Goal: Task Accomplishment & Management: Complete application form

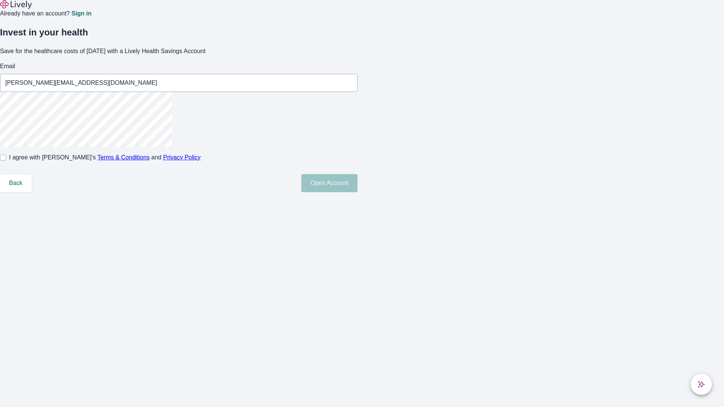
click at [6, 161] on input "I agree with Lively’s Terms & Conditions and Privacy Policy" at bounding box center [3, 158] width 6 height 6
checkbox input "true"
click at [357, 192] on button "Open Account" at bounding box center [329, 183] width 56 height 18
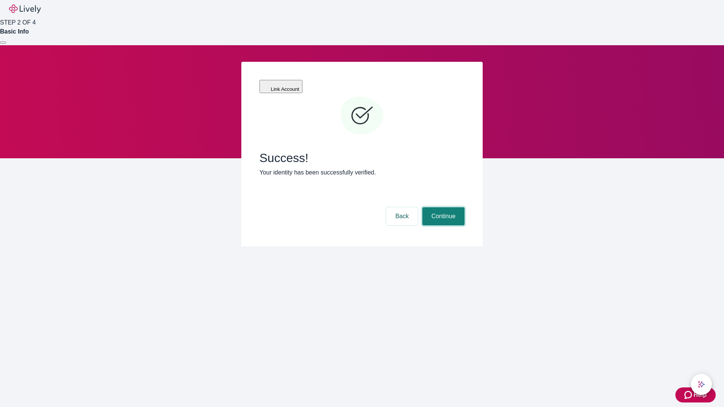
click at [442, 207] on button "Continue" at bounding box center [443, 216] width 42 height 18
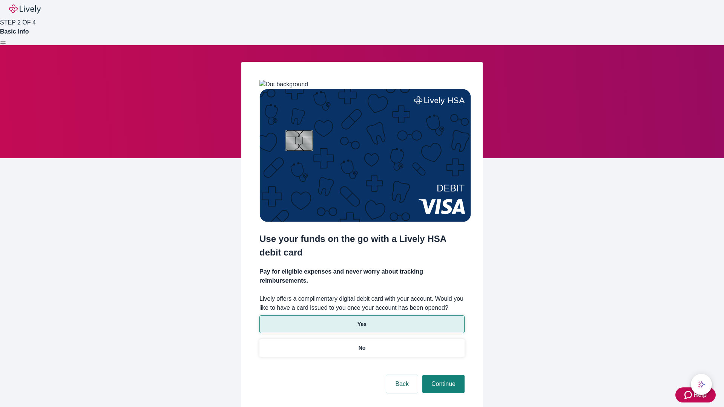
click at [361, 320] on p "Yes" at bounding box center [361, 324] width 9 height 8
click at [442, 375] on button "Continue" at bounding box center [443, 384] width 42 height 18
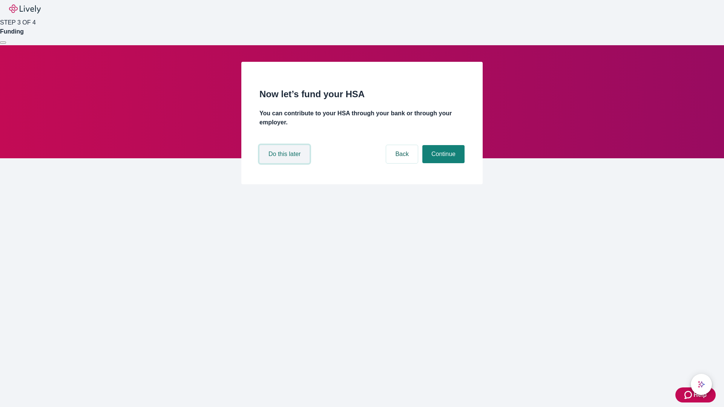
click at [285, 163] on button "Do this later" at bounding box center [284, 154] width 50 height 18
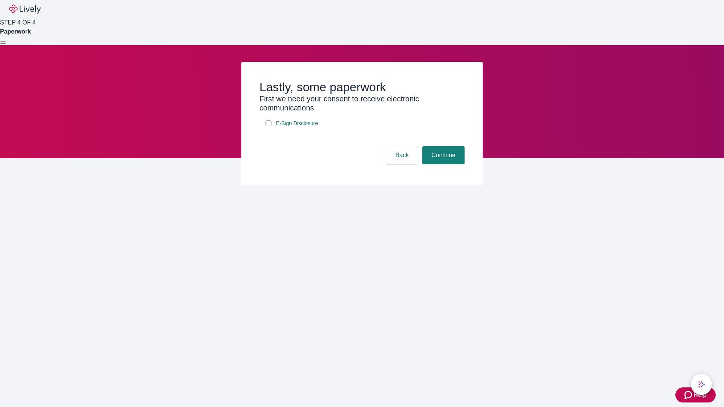
click at [268, 126] on input "E-Sign Disclosure" at bounding box center [268, 123] width 6 height 6
checkbox input "true"
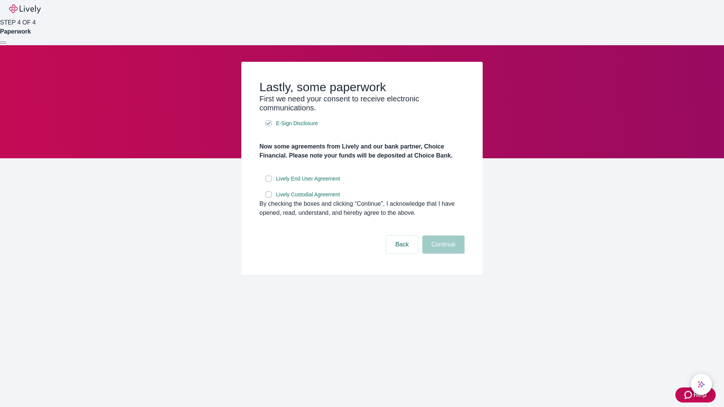
click at [268, 182] on input "Lively End User Agreement" at bounding box center [268, 179] width 6 height 6
checkbox input "true"
click at [268, 197] on input "Lively Custodial Agreement" at bounding box center [268, 194] width 6 height 6
checkbox input "true"
click at [442, 254] on button "Continue" at bounding box center [443, 245] width 42 height 18
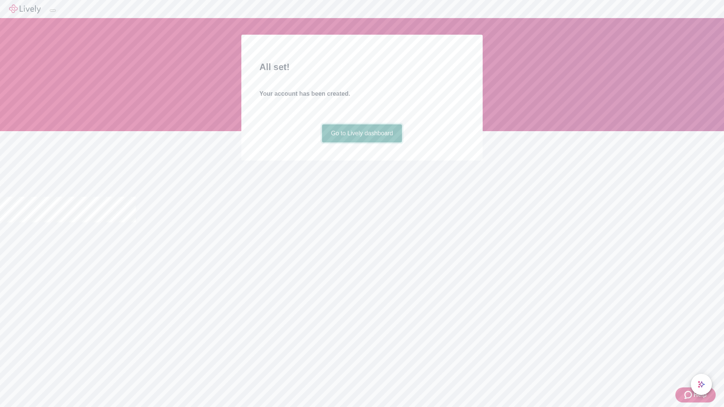
click at [361, 142] on link "Go to Lively dashboard" at bounding box center [362, 133] width 80 height 18
